Goal: Check status: Check status

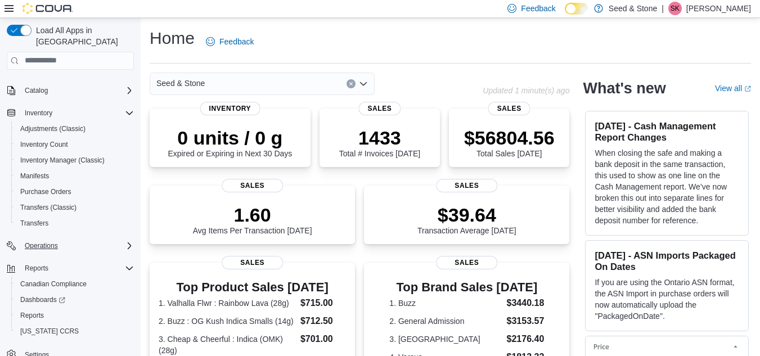
scroll to position [65, 0]
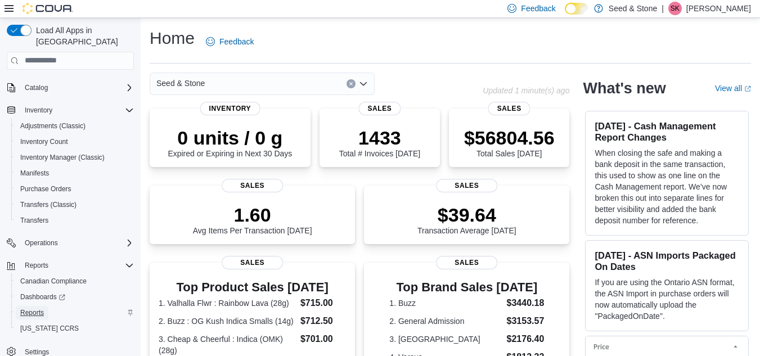
click at [43, 308] on span "Reports" at bounding box center [32, 312] width 24 height 9
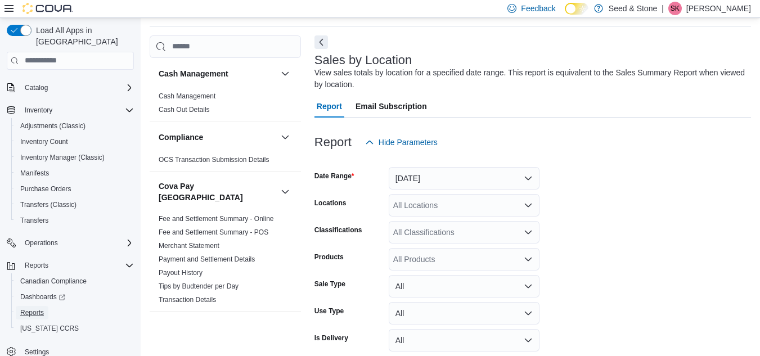
scroll to position [38, 0]
click at [324, 40] on button "Next" at bounding box center [320, 40] width 13 height 13
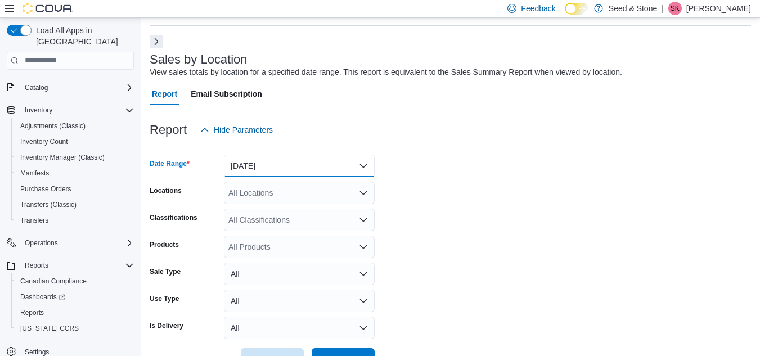
click at [321, 173] on button "[DATE]" at bounding box center [299, 166] width 151 height 22
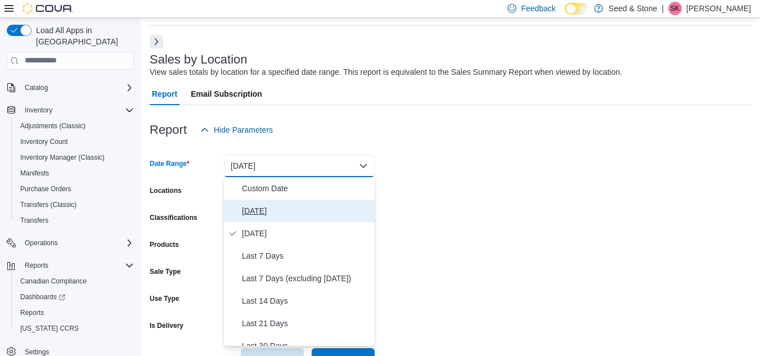
click at [251, 210] on span "[DATE]" at bounding box center [306, 210] width 128 height 13
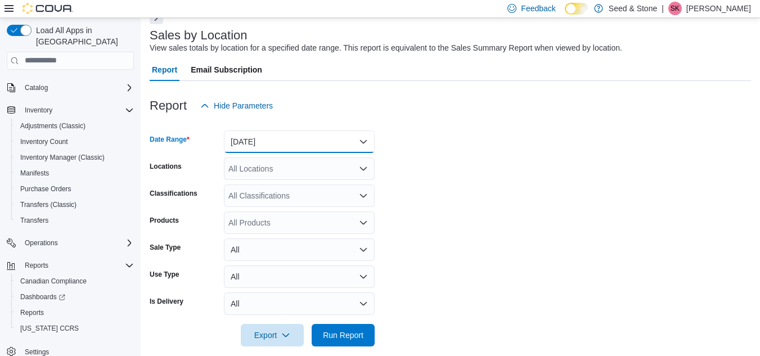
scroll to position [75, 0]
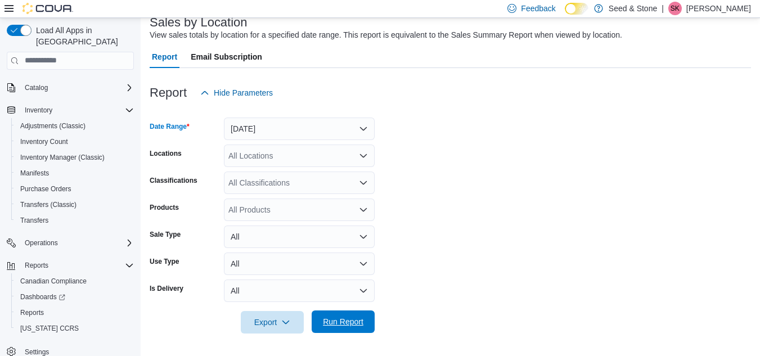
click at [352, 322] on span "Run Report" at bounding box center [343, 321] width 40 height 11
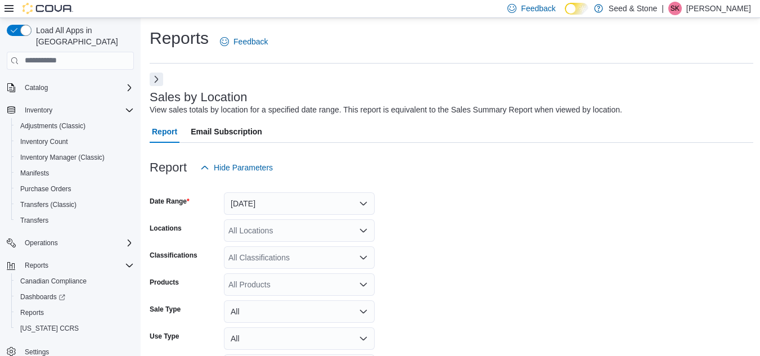
scroll to position [337, 0]
